Goal: Check status: Check status

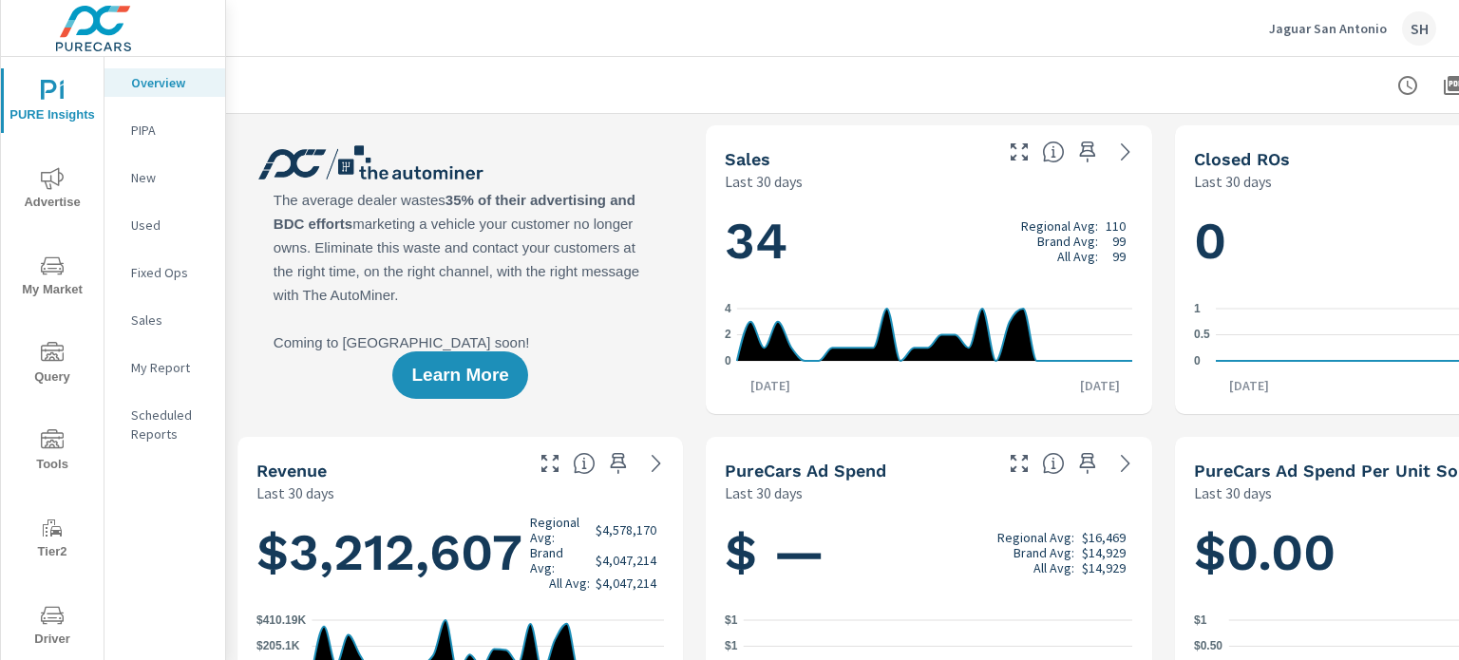
click at [63, 451] on span "Tools" at bounding box center [52, 452] width 91 height 47
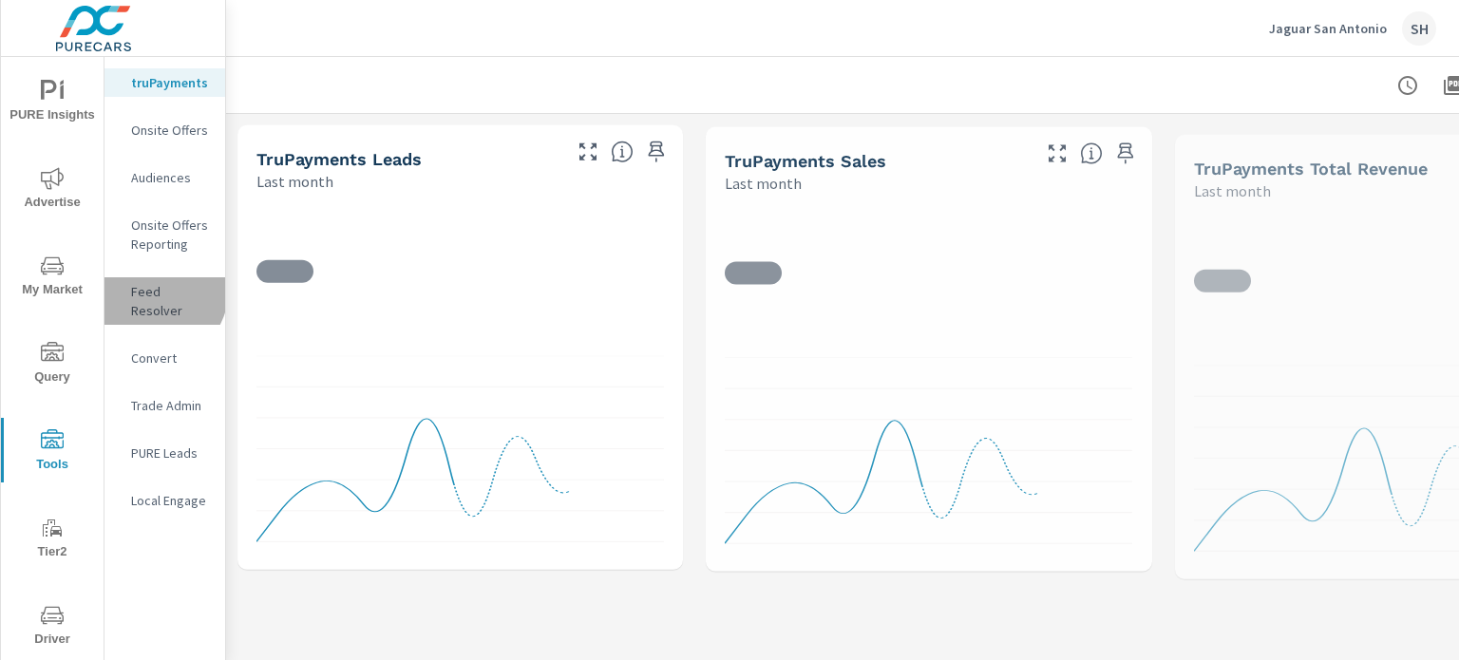
click at [158, 293] on p "Feed Resolver" at bounding box center [170, 301] width 79 height 38
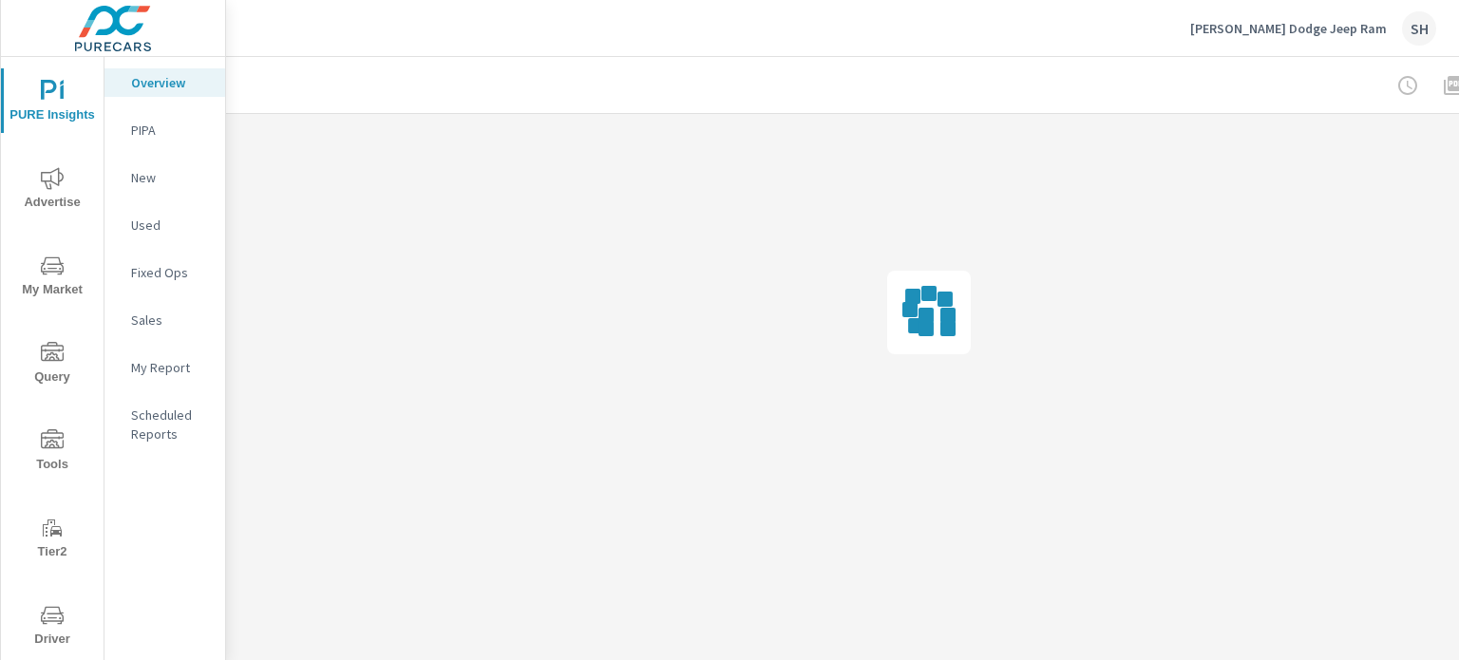
click at [52, 451] on span "Tools" at bounding box center [52, 452] width 91 height 47
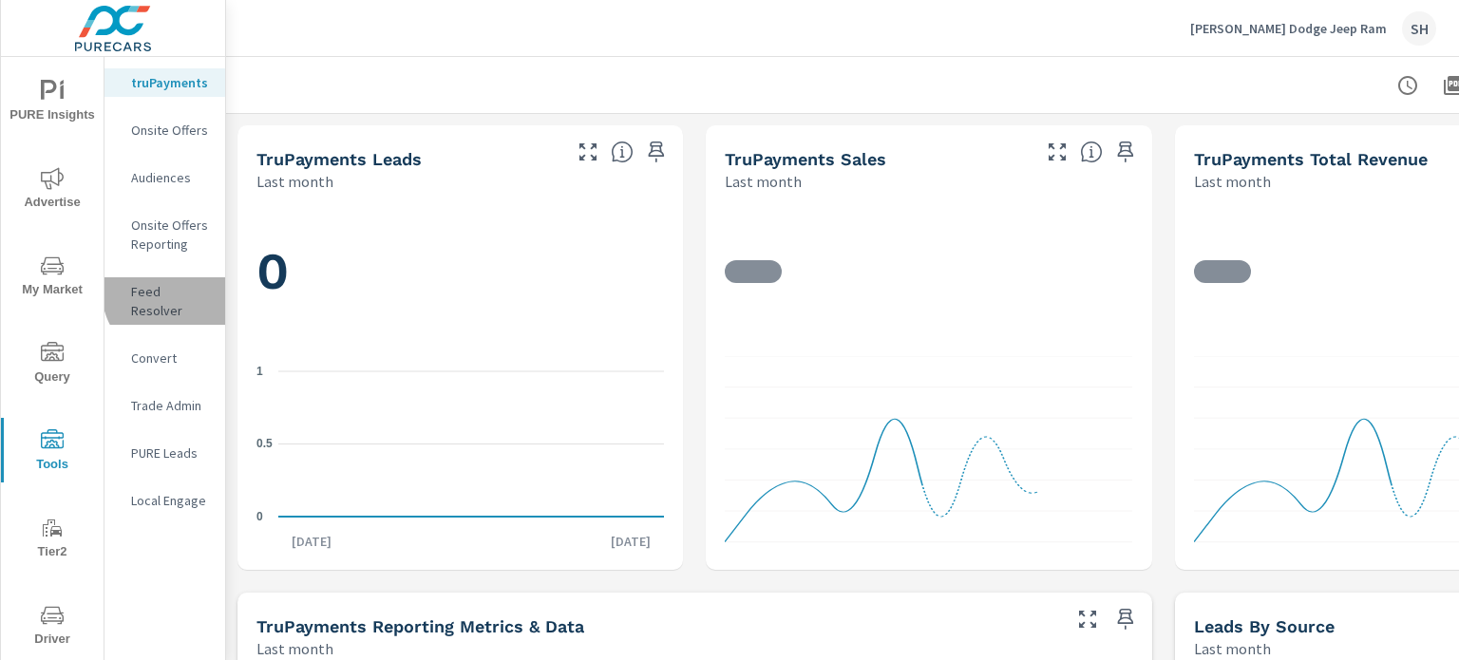
click at [176, 291] on p "Feed Resolver" at bounding box center [170, 301] width 79 height 38
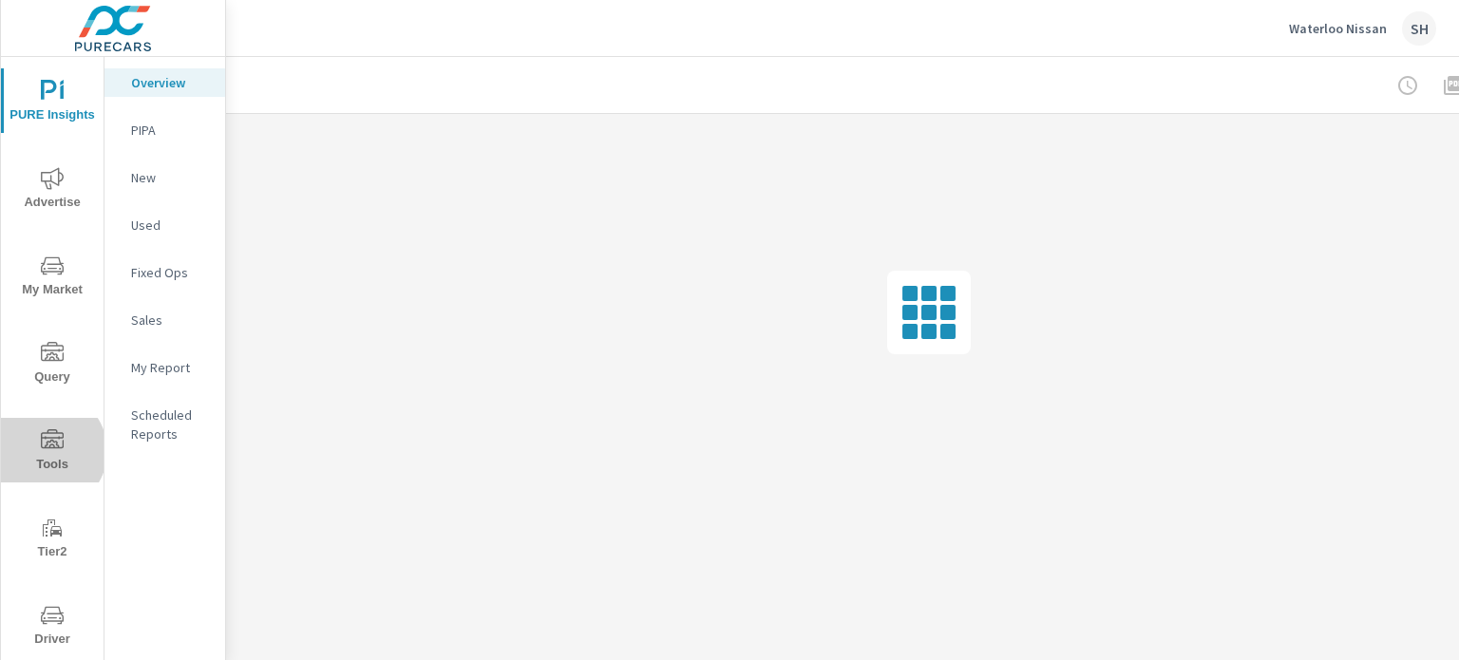
click at [46, 451] on icon "nav menu" at bounding box center [52, 440] width 23 height 23
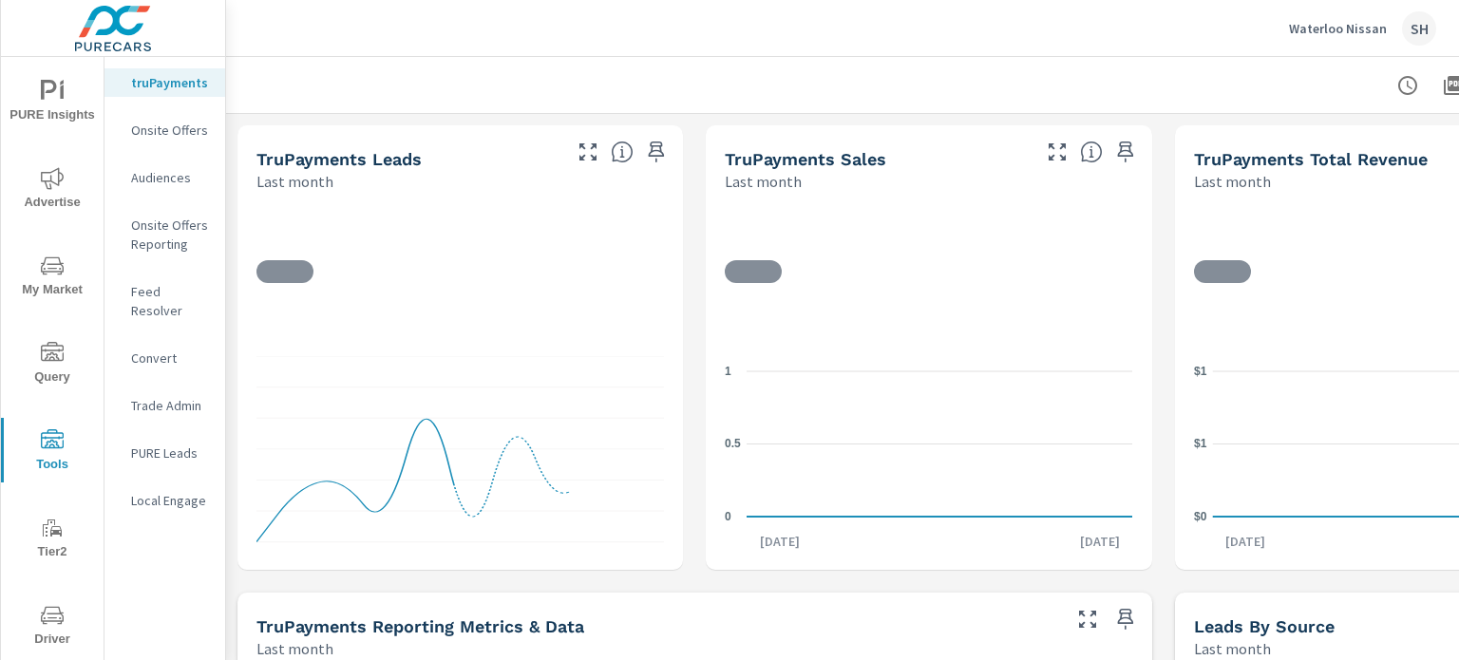
click at [191, 296] on p "Feed Resolver" at bounding box center [170, 301] width 79 height 38
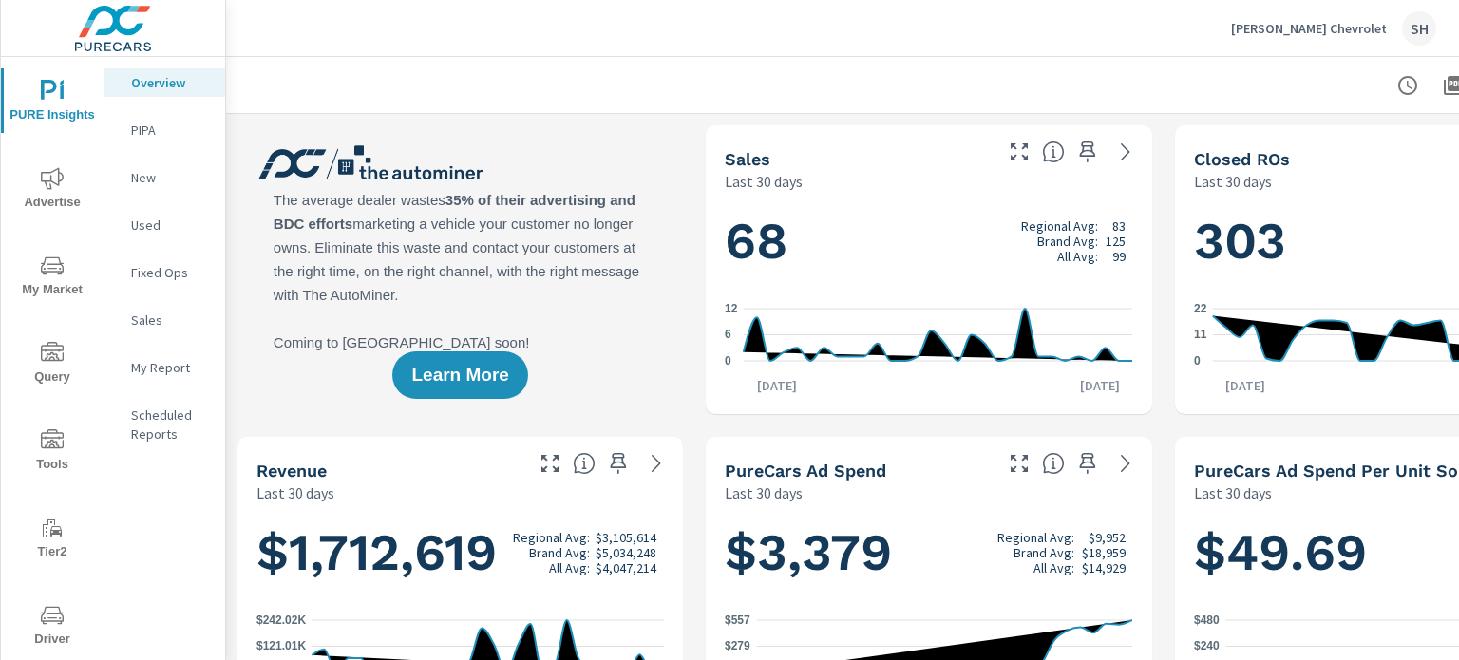
click at [63, 442] on span "Tools" at bounding box center [52, 452] width 91 height 47
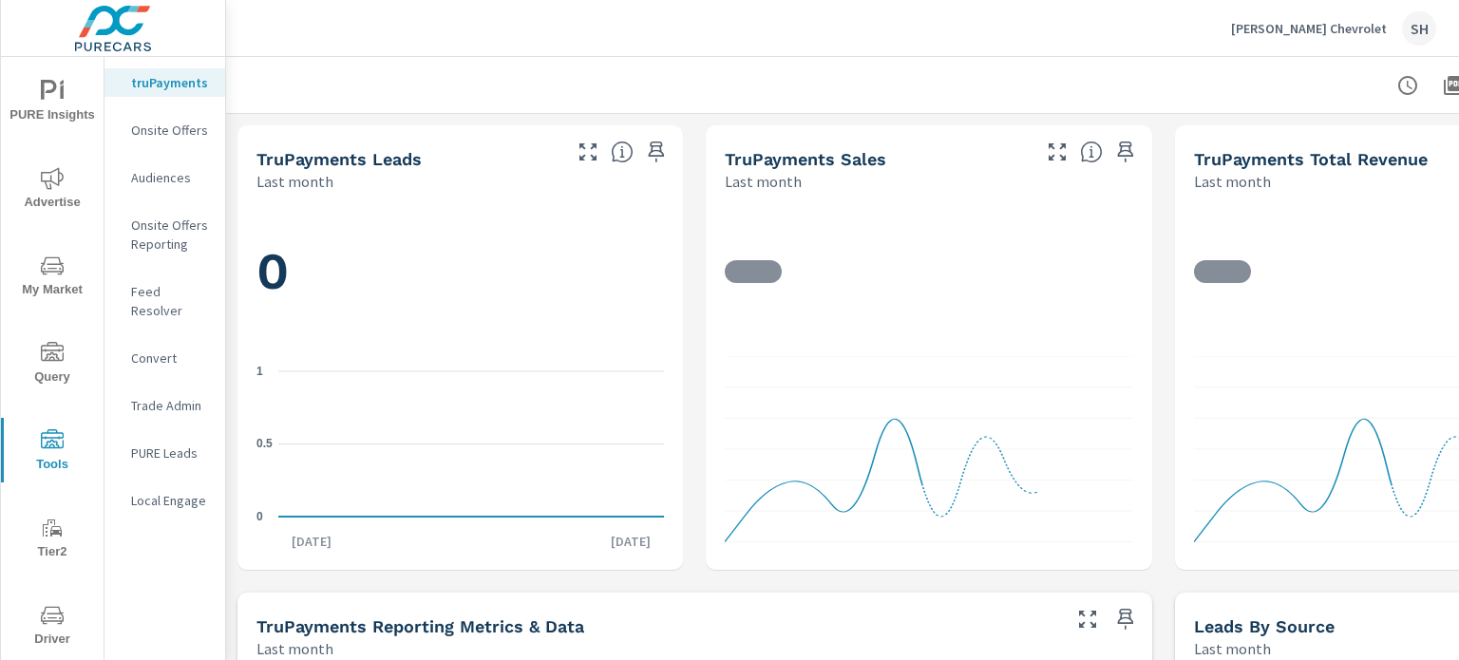
click at [162, 284] on p "Feed Resolver" at bounding box center [170, 301] width 79 height 38
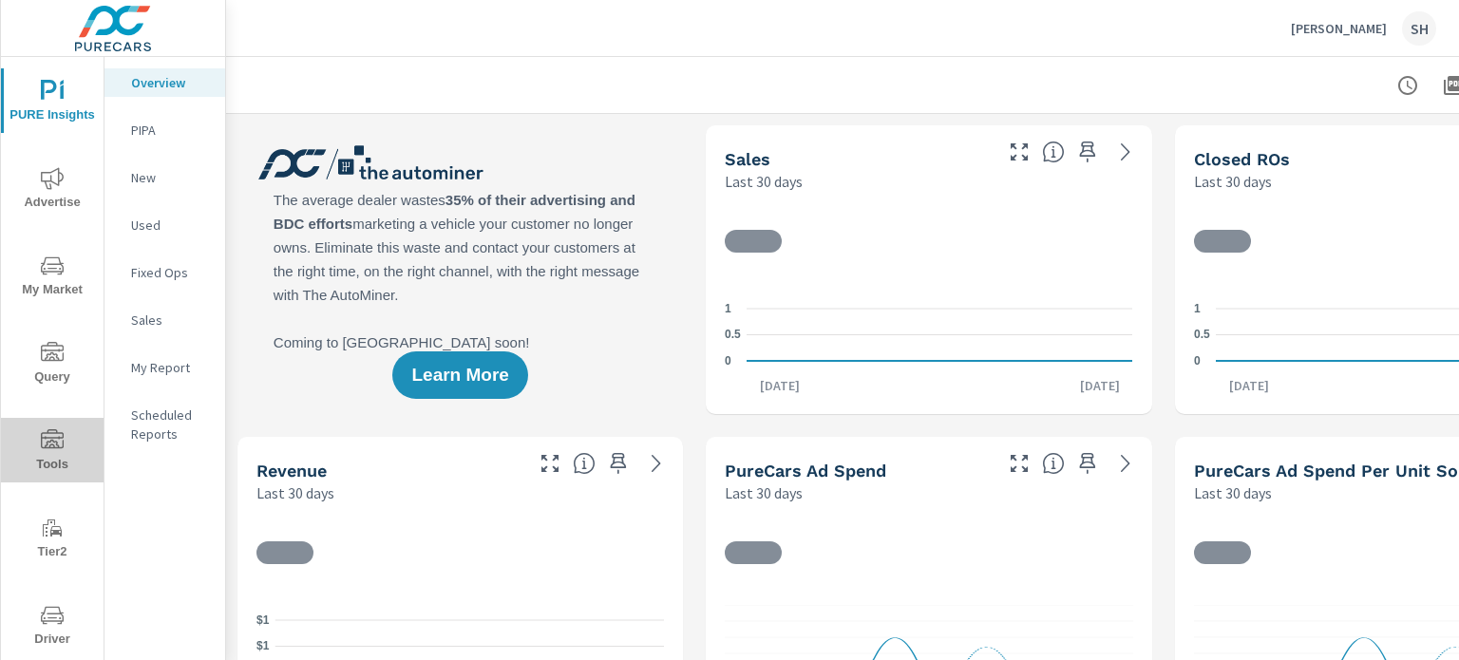
click at [61, 455] on span "Tools" at bounding box center [52, 452] width 91 height 47
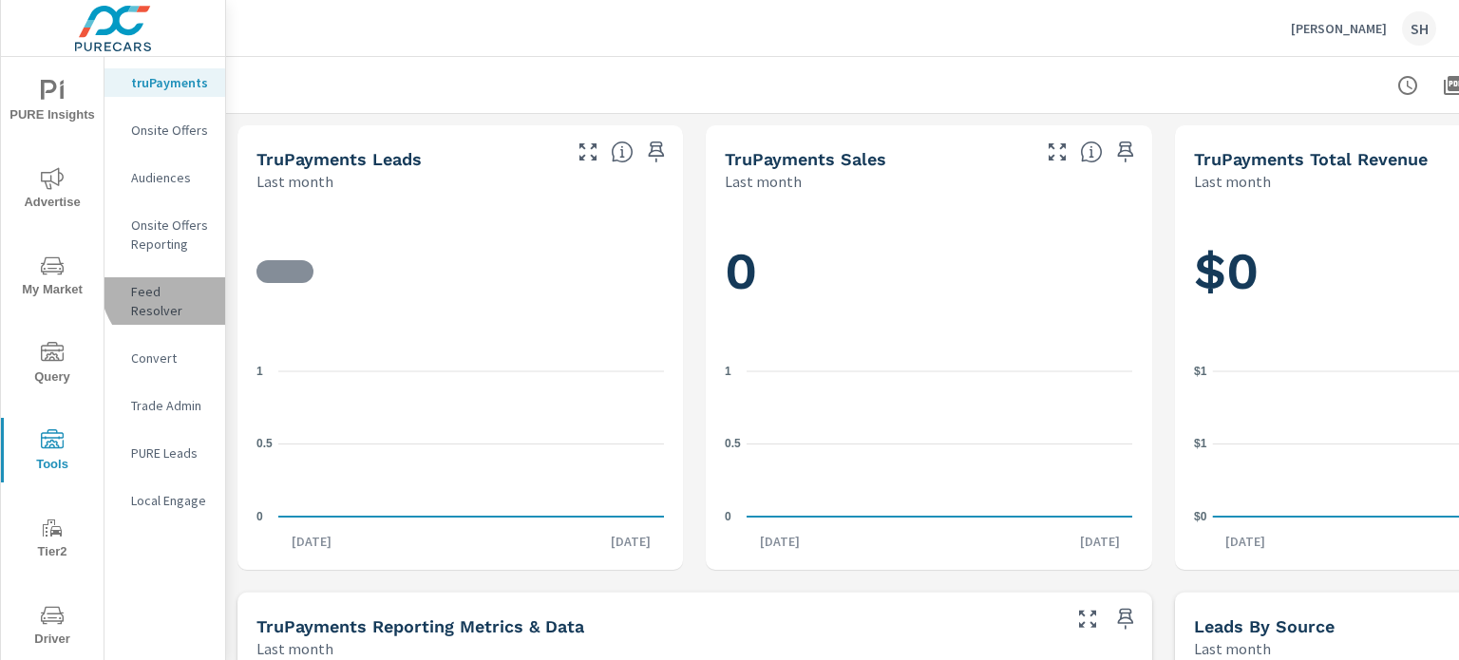
click at [182, 282] on p "Feed Resolver" at bounding box center [170, 301] width 79 height 38
